Goal: Transaction & Acquisition: Book appointment/travel/reservation

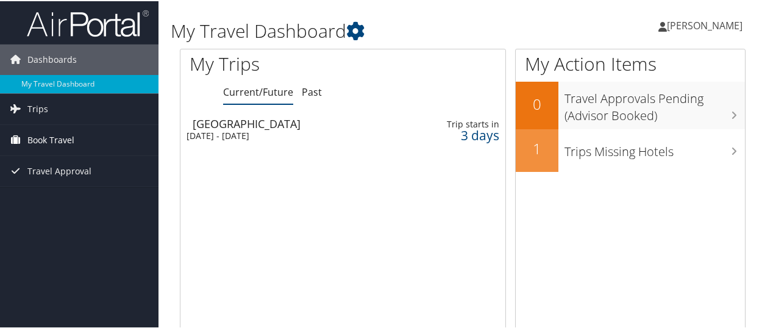
click at [41, 138] on span "Book Travel" at bounding box center [50, 139] width 47 height 30
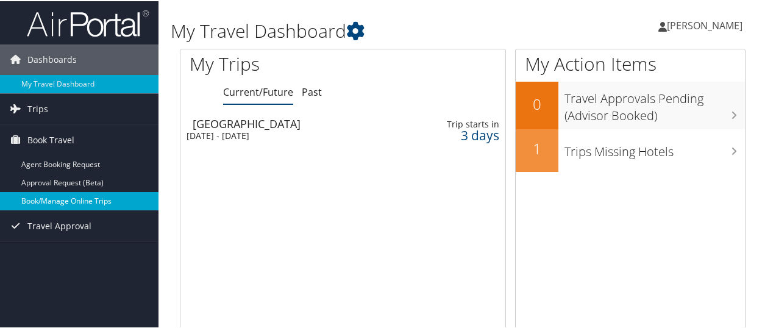
click at [44, 197] on link "Book/Manage Online Trips" at bounding box center [79, 200] width 158 height 18
